Goal: Navigation & Orientation: Find specific page/section

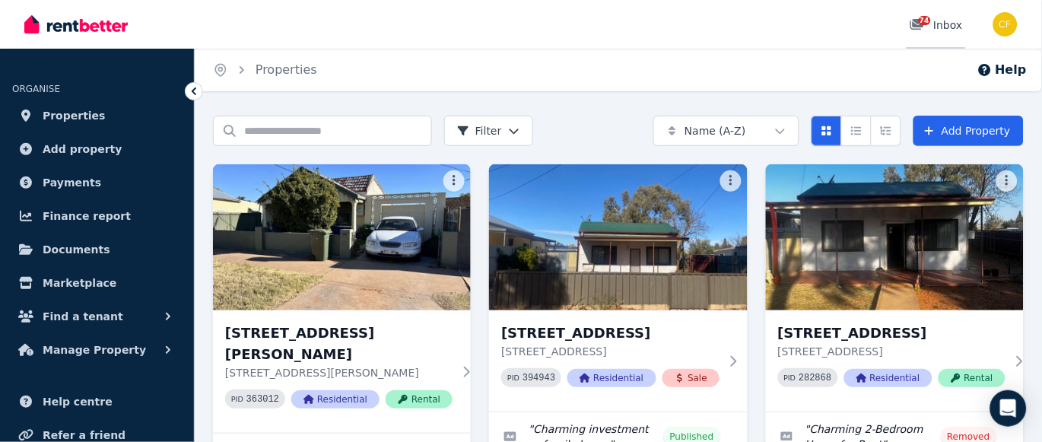
click at [930, 22] on span "74" at bounding box center [925, 20] width 12 height 9
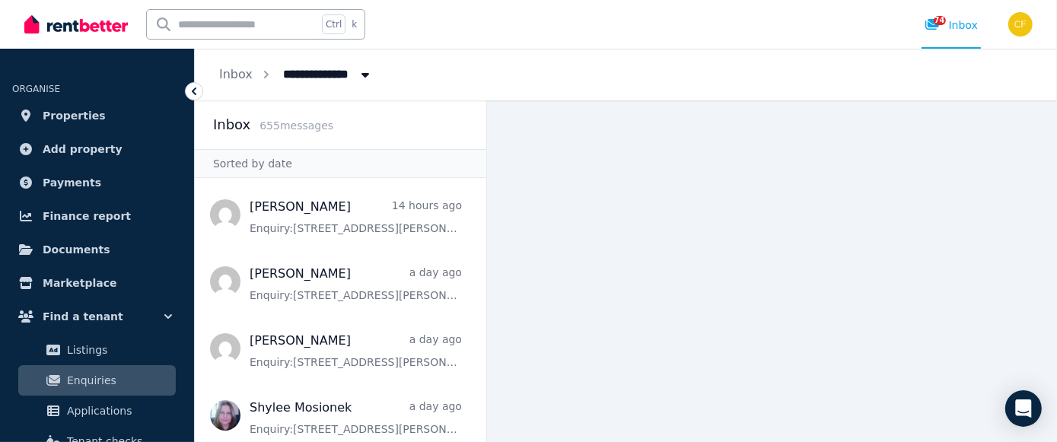
click at [930, 22] on icon at bounding box center [932, 24] width 14 height 11
click at [620, 180] on main at bounding box center [772, 271] width 570 height 342
click at [79, 115] on span "Properties" at bounding box center [74, 116] width 63 height 18
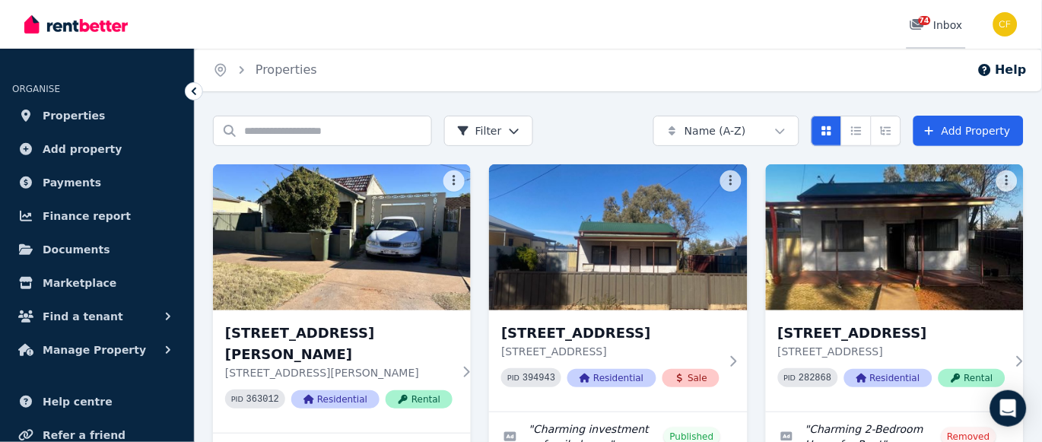
click at [925, 20] on span "74" at bounding box center [925, 20] width 12 height 9
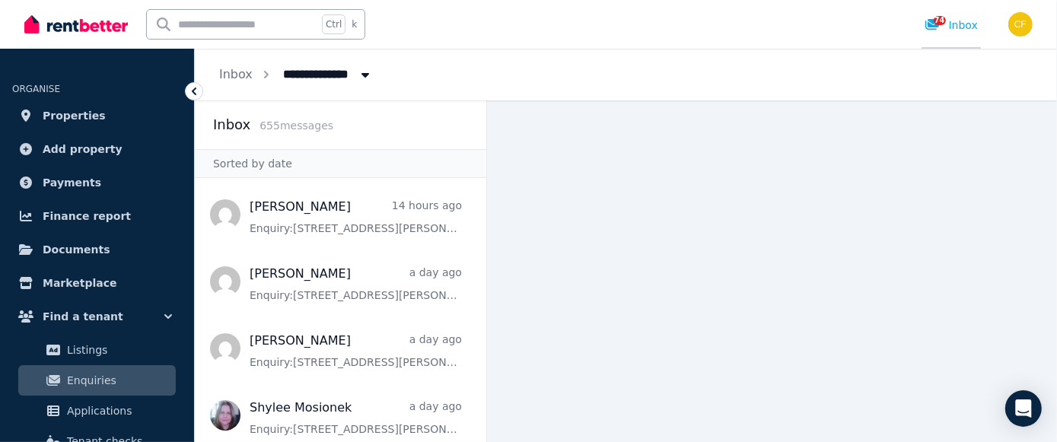
click at [939, 20] on span "74" at bounding box center [940, 20] width 12 height 9
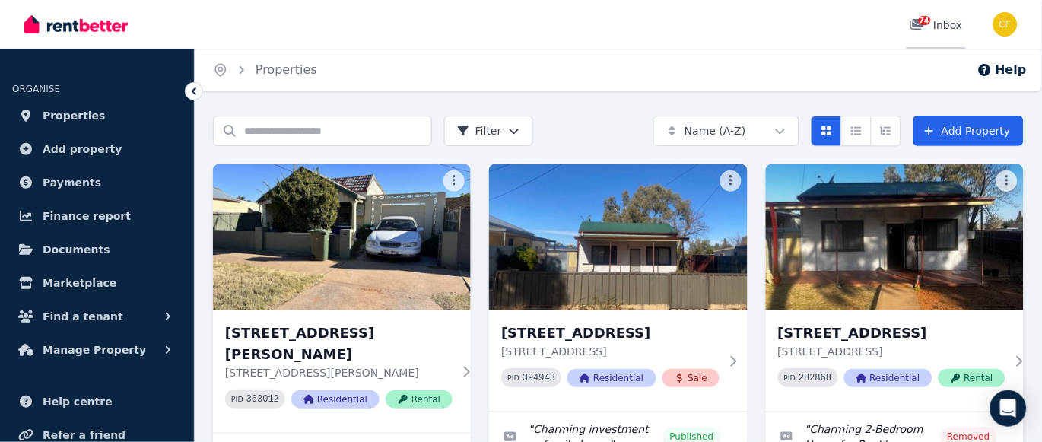
click at [925, 19] on span "74" at bounding box center [925, 20] width 12 height 9
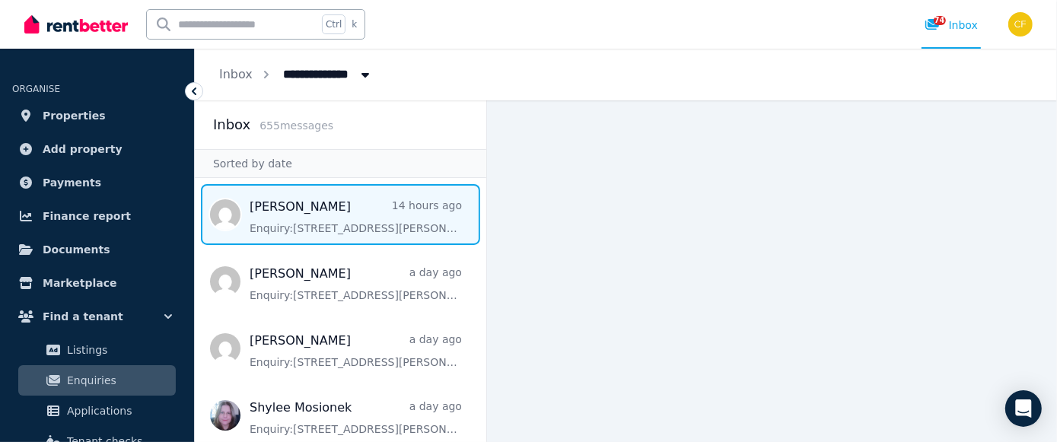
click at [256, 209] on span "Message list" at bounding box center [340, 214] width 291 height 61
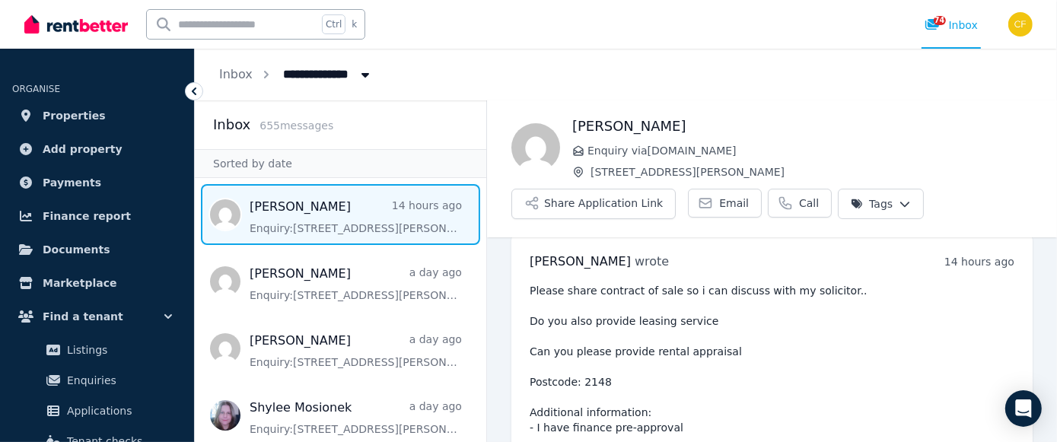
scroll to position [14, 0]
